Goal: Navigation & Orientation: Find specific page/section

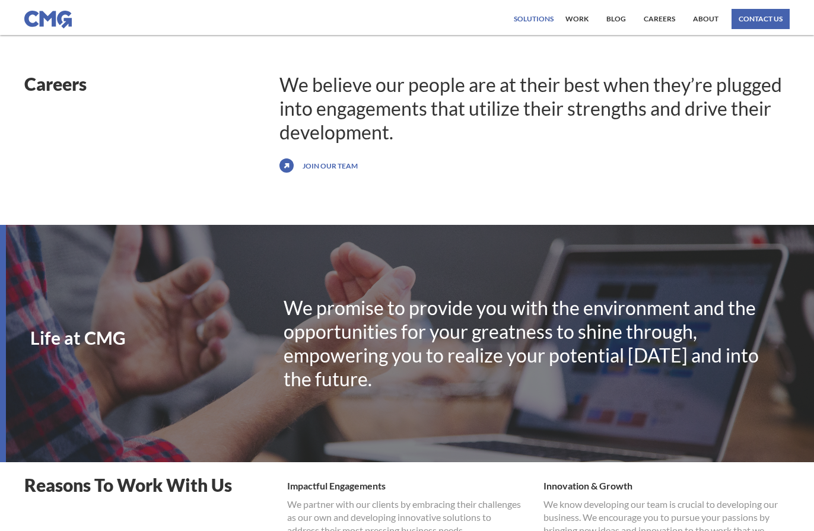
click at [523, 15] on div "Solutions" at bounding box center [534, 18] width 40 height 7
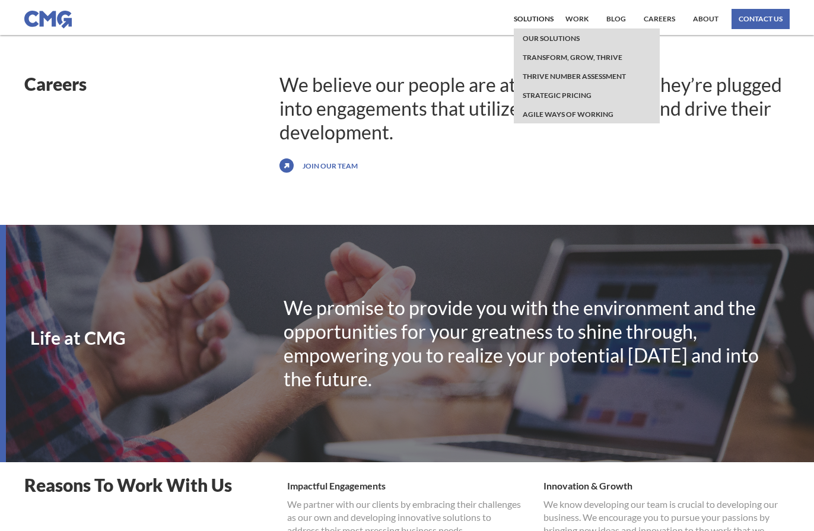
click at [425, 63] on div "Careers We believe our people are at their best when they’re plugged into engag…" at bounding box center [407, 124] width 814 height 178
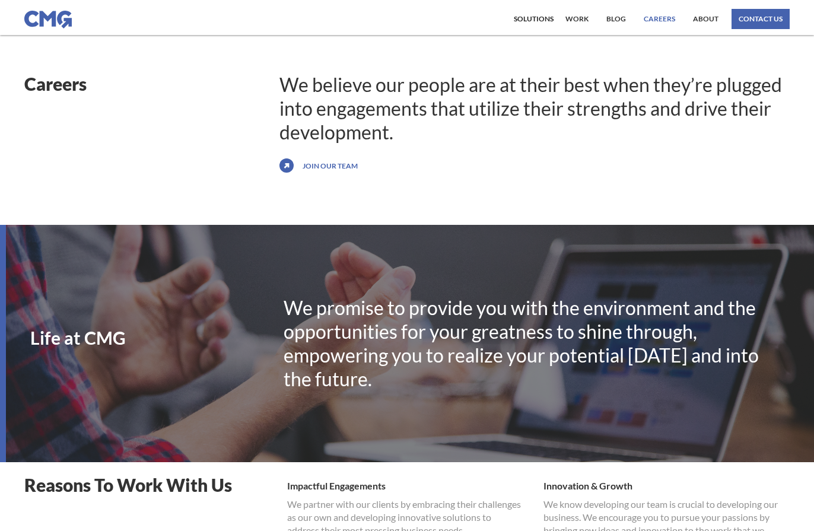
click at [661, 15] on link "Careers" at bounding box center [658, 19] width 37 height 20
click at [661, 23] on link "Careers" at bounding box center [658, 19] width 37 height 20
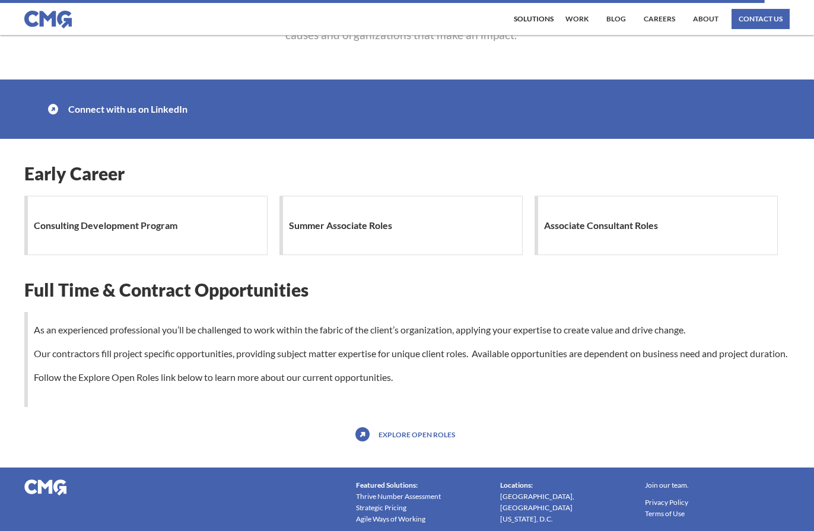
scroll to position [1105, 0]
